Goal: Find specific page/section: Find specific page/section

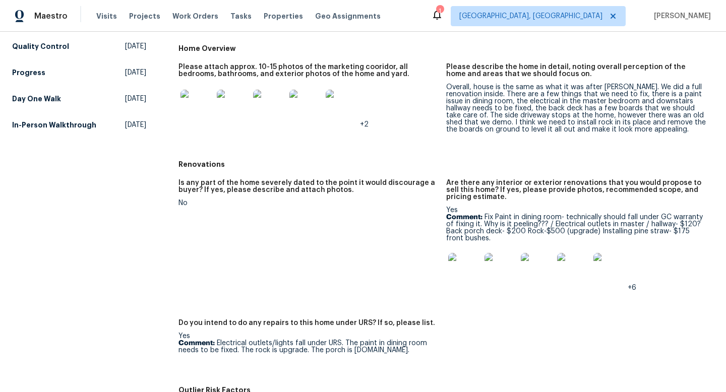
scroll to position [256, 0]
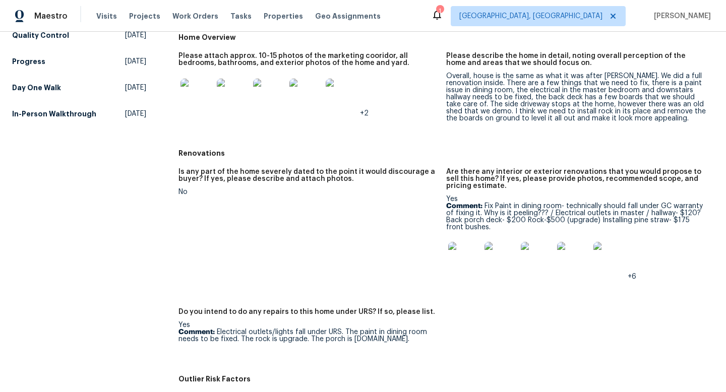
click at [201, 91] on img at bounding box center [197, 95] width 32 height 32
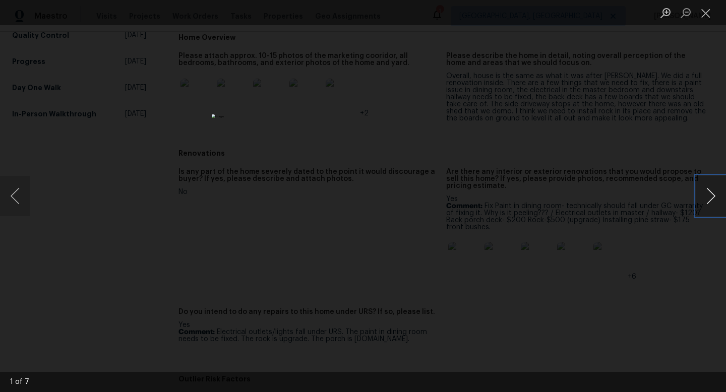
click at [706, 198] on button "Next image" at bounding box center [711, 196] width 30 height 40
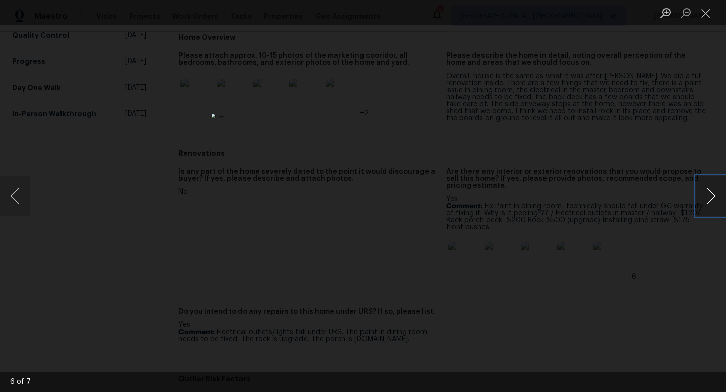
click at [706, 198] on button "Next image" at bounding box center [711, 196] width 30 height 40
click at [9, 193] on button "Previous image" at bounding box center [15, 196] width 30 height 40
click at [715, 192] on button "Next image" at bounding box center [711, 196] width 30 height 40
click at [714, 192] on button "Next image" at bounding box center [711, 196] width 30 height 40
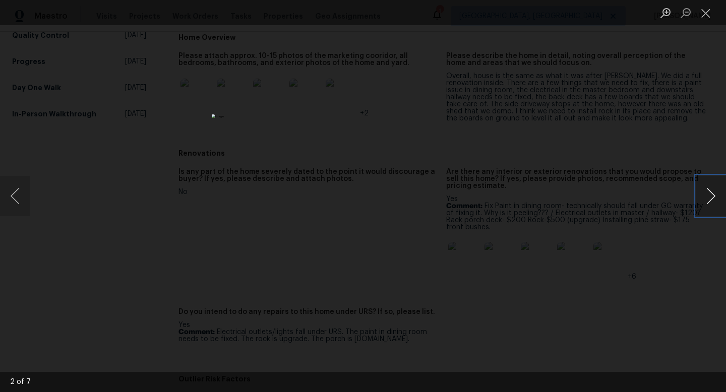
click at [714, 192] on button "Next image" at bounding box center [711, 196] width 30 height 40
click at [663, 187] on div "Lightbox" at bounding box center [363, 196] width 726 height 392
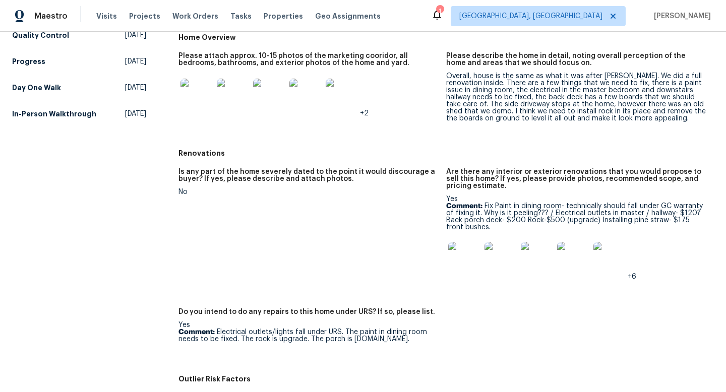
click at [464, 244] on img at bounding box center [464, 258] width 32 height 32
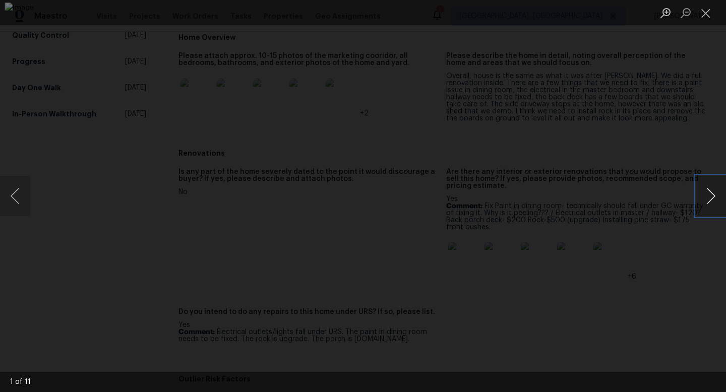
click at [708, 198] on button "Next image" at bounding box center [711, 196] width 30 height 40
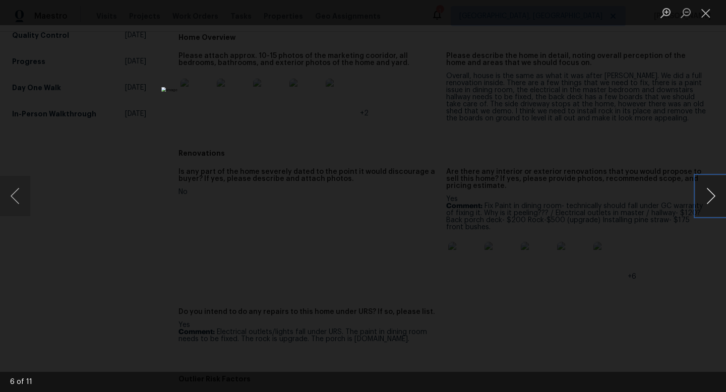
click at [708, 198] on button "Next image" at bounding box center [711, 196] width 30 height 40
click at [11, 191] on button "Previous image" at bounding box center [15, 196] width 30 height 40
click at [11, 190] on button "Previous image" at bounding box center [15, 196] width 30 height 40
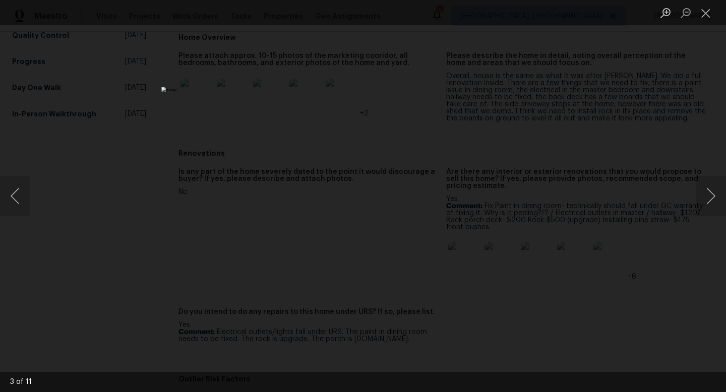
click at [622, 203] on div "Lightbox" at bounding box center [363, 196] width 726 height 392
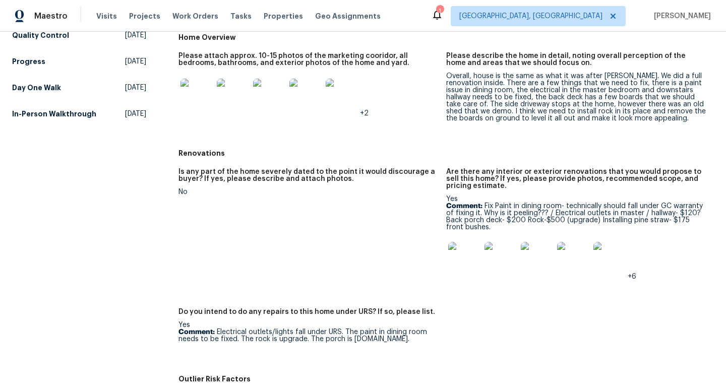
scroll to position [0, 0]
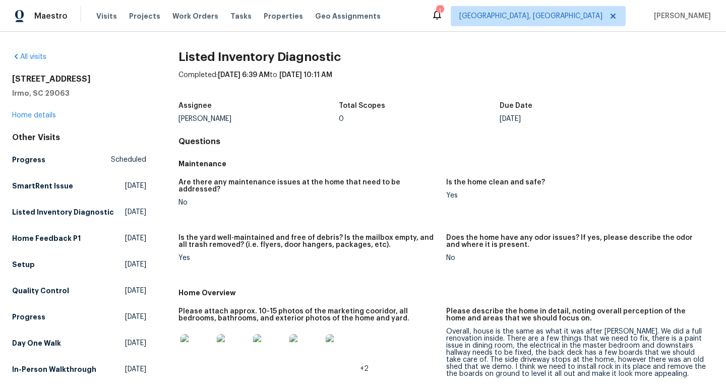
click at [47, 80] on h2 "[STREET_ADDRESS]" at bounding box center [79, 79] width 134 height 10
copy h2 "[STREET_ADDRESS]"
click at [41, 117] on link "Home details" at bounding box center [34, 115] width 44 height 7
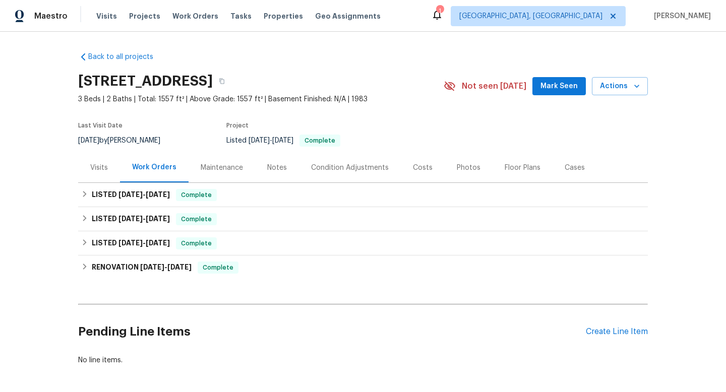
click at [91, 164] on div "Visits" at bounding box center [99, 168] width 18 height 10
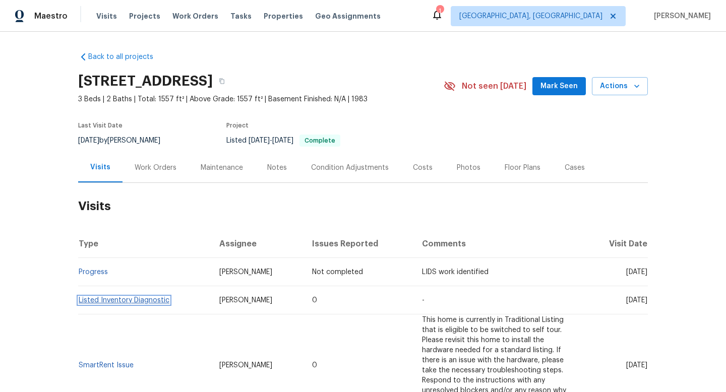
click at [115, 297] on link "Listed Inventory Diagnostic" at bounding box center [124, 300] width 91 height 7
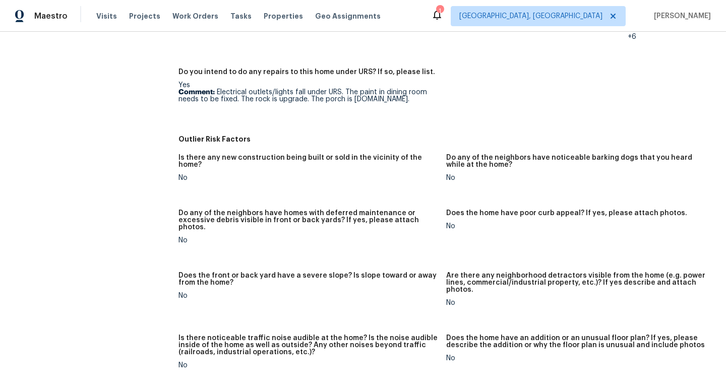
scroll to position [696, 0]
